Goal: Task Accomplishment & Management: Manage account settings

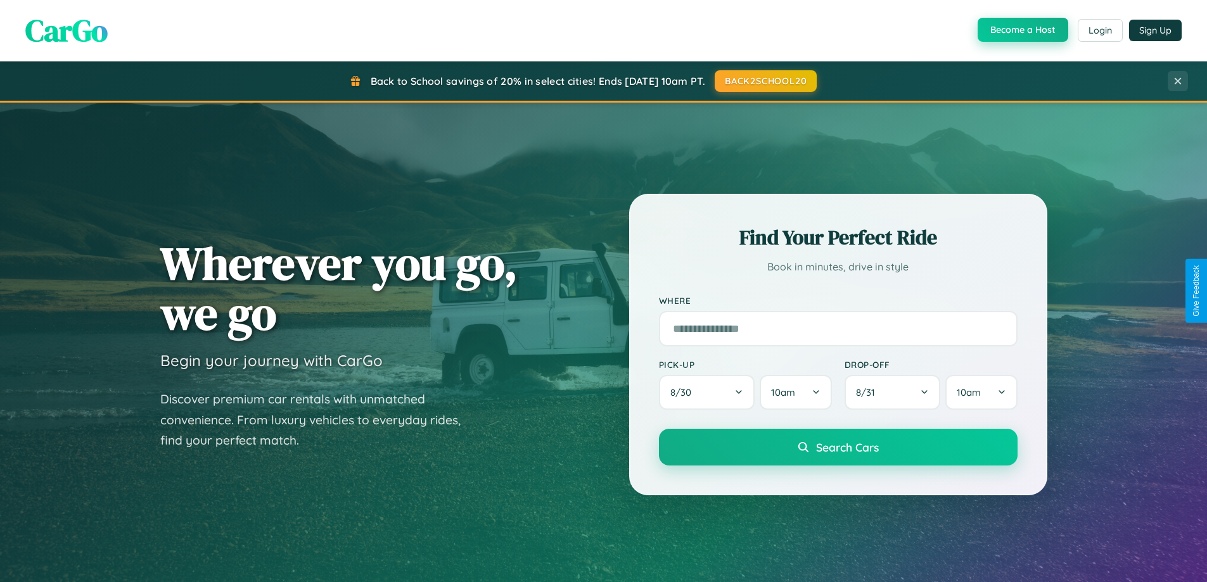
click at [1021, 30] on button "Become a Host" at bounding box center [1022, 30] width 91 height 24
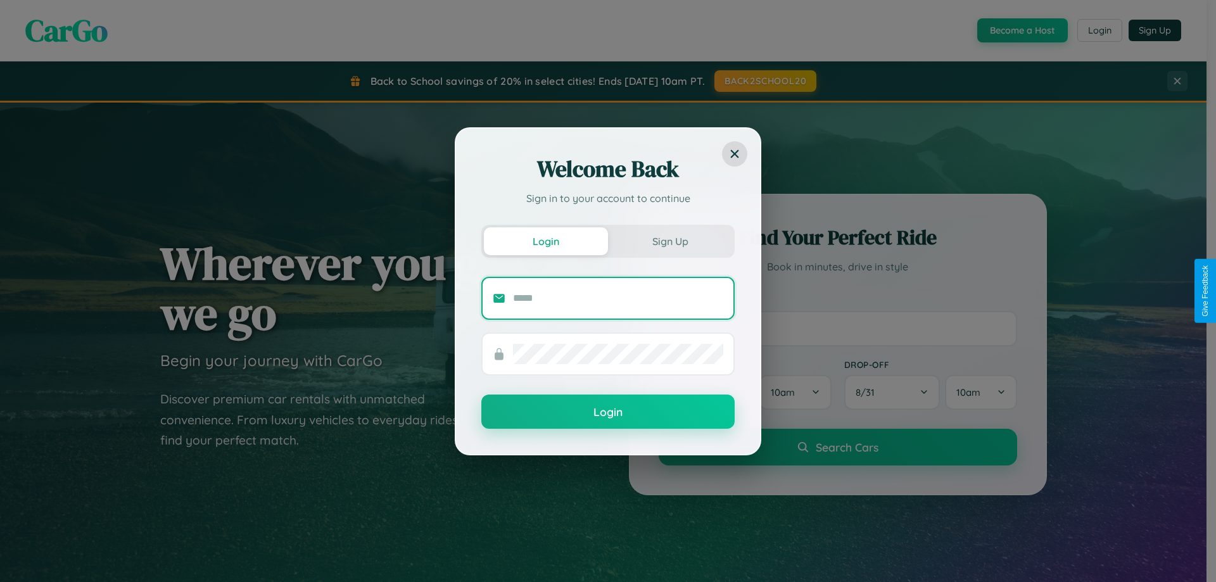
click at [618, 298] on input "text" at bounding box center [618, 298] width 210 height 20
type input "**********"
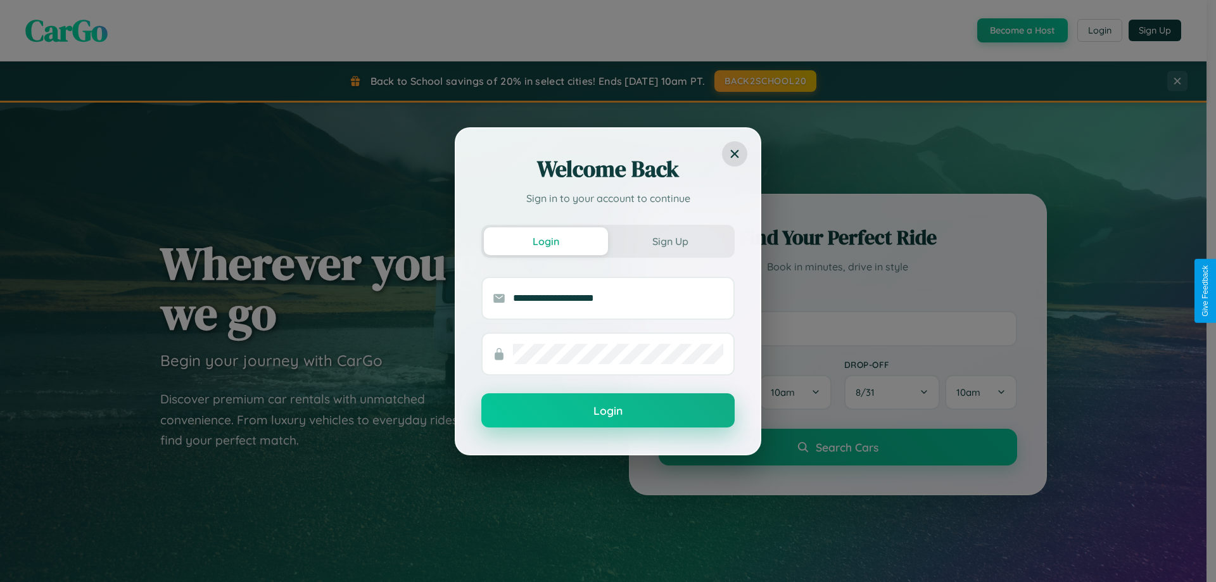
click at [608, 411] on button "Login" at bounding box center [607, 410] width 253 height 34
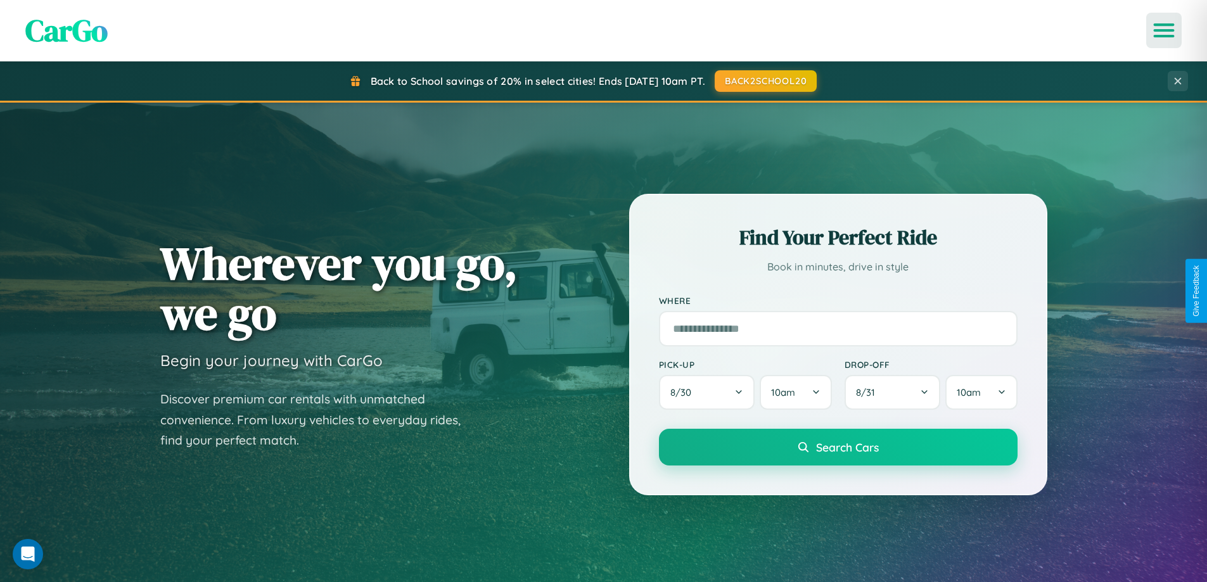
click at [1164, 30] on icon "Open menu" at bounding box center [1164, 30] width 18 height 11
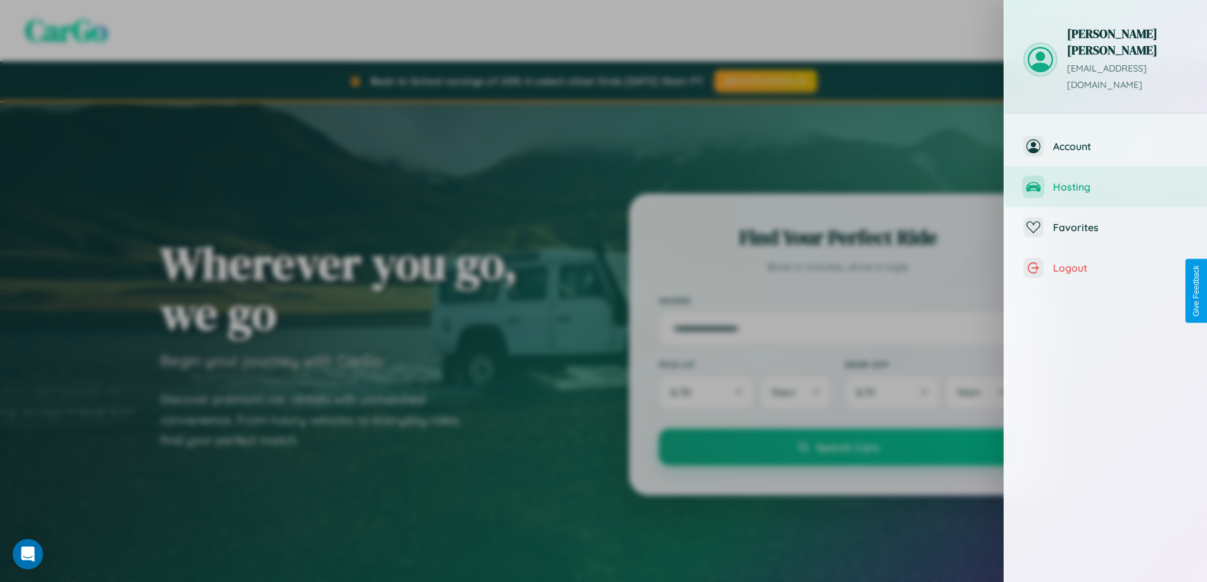
click at [1105, 181] on span "Hosting" at bounding box center [1120, 187] width 135 height 13
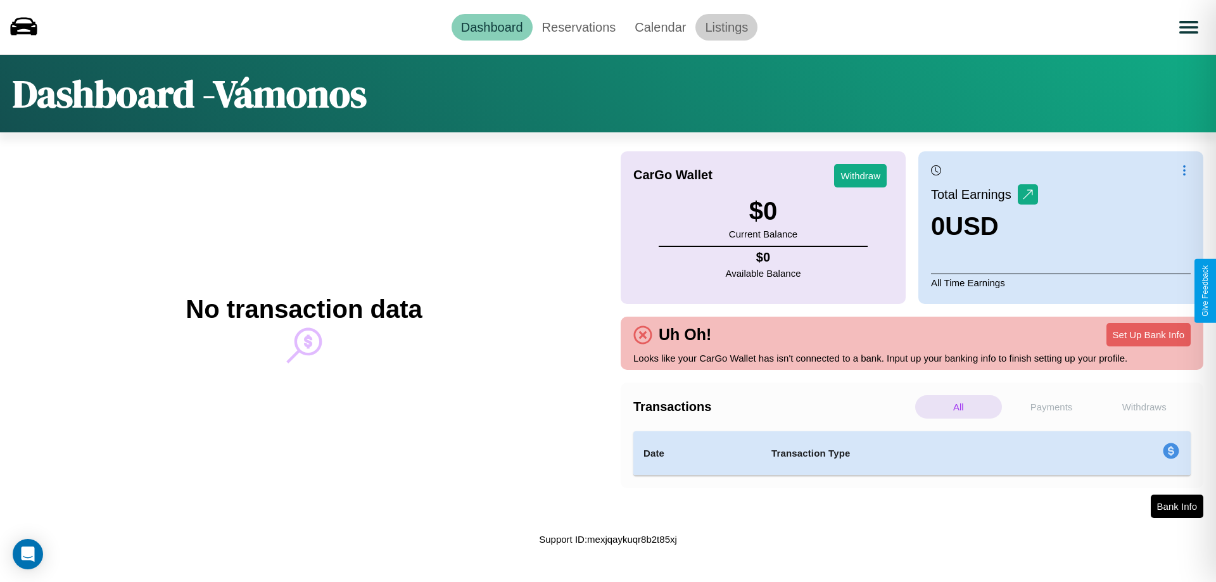
click at [727, 27] on link "Listings" at bounding box center [726, 27] width 62 height 27
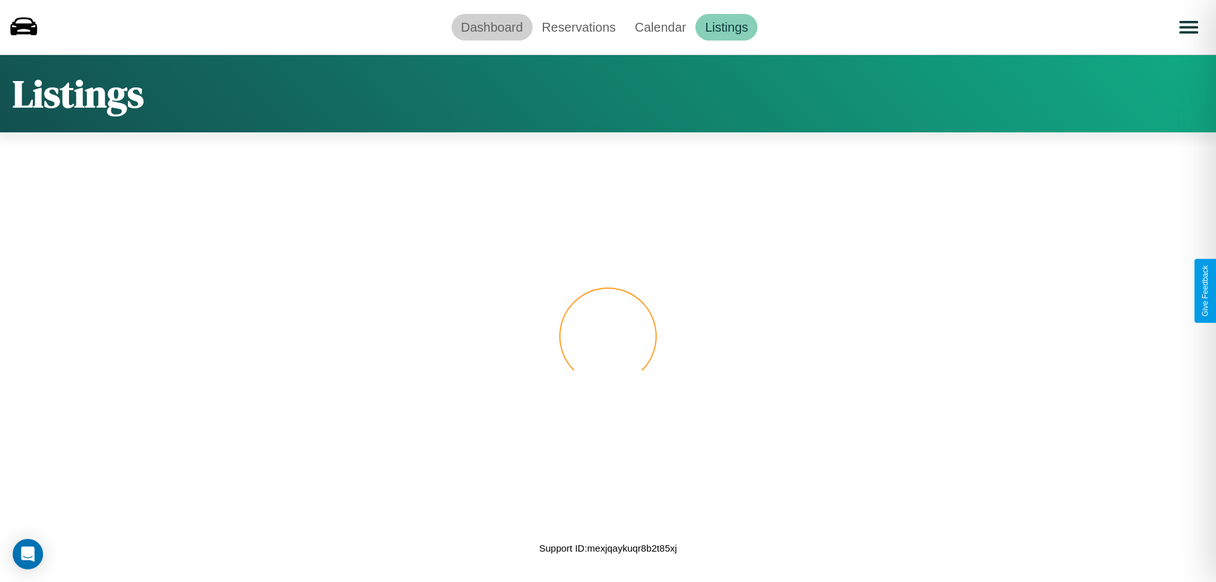
click at [492, 27] on link "Dashboard" at bounding box center [492, 27] width 81 height 27
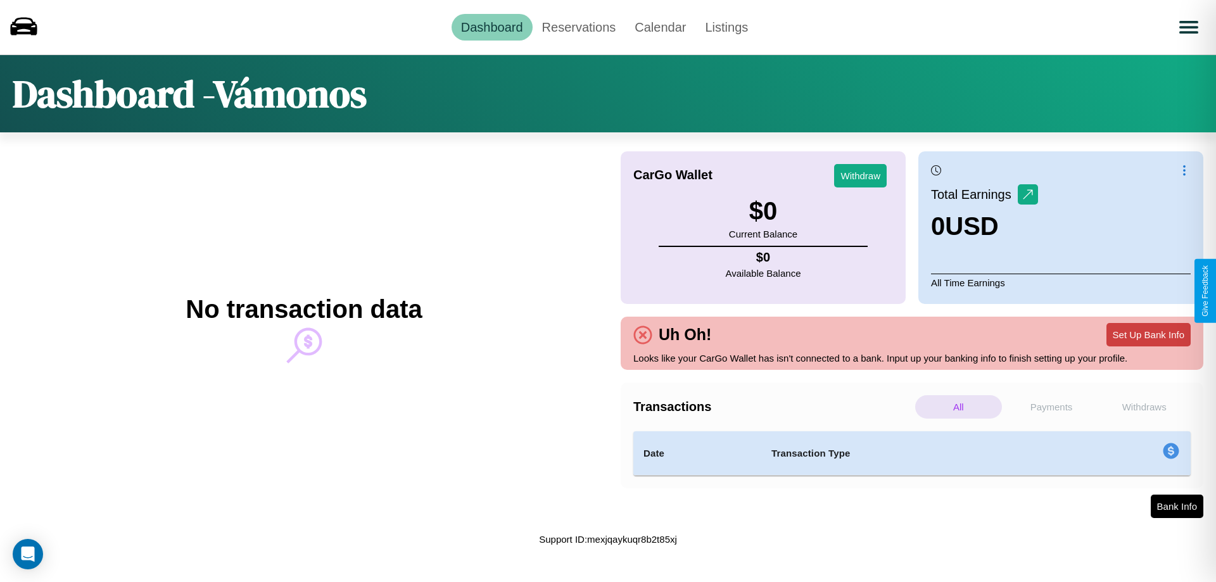
click at [1148, 334] on button "Set Up Bank Info" at bounding box center [1149, 334] width 84 height 23
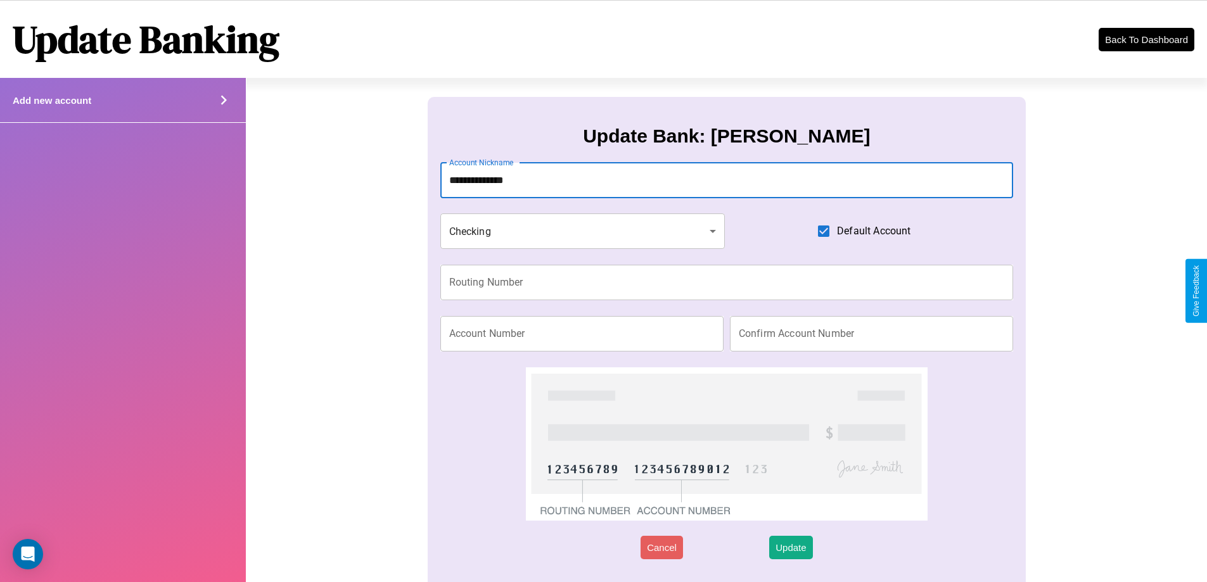
type input "**********"
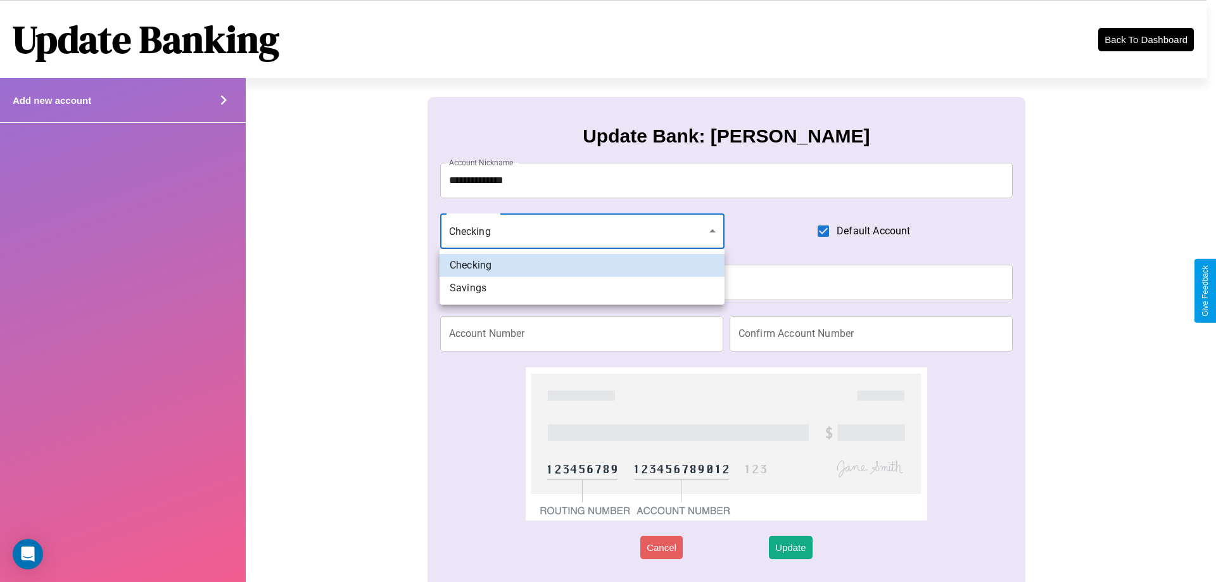
click at [582, 231] on div at bounding box center [608, 291] width 1216 height 582
